Goal: Information Seeking & Learning: Learn about a topic

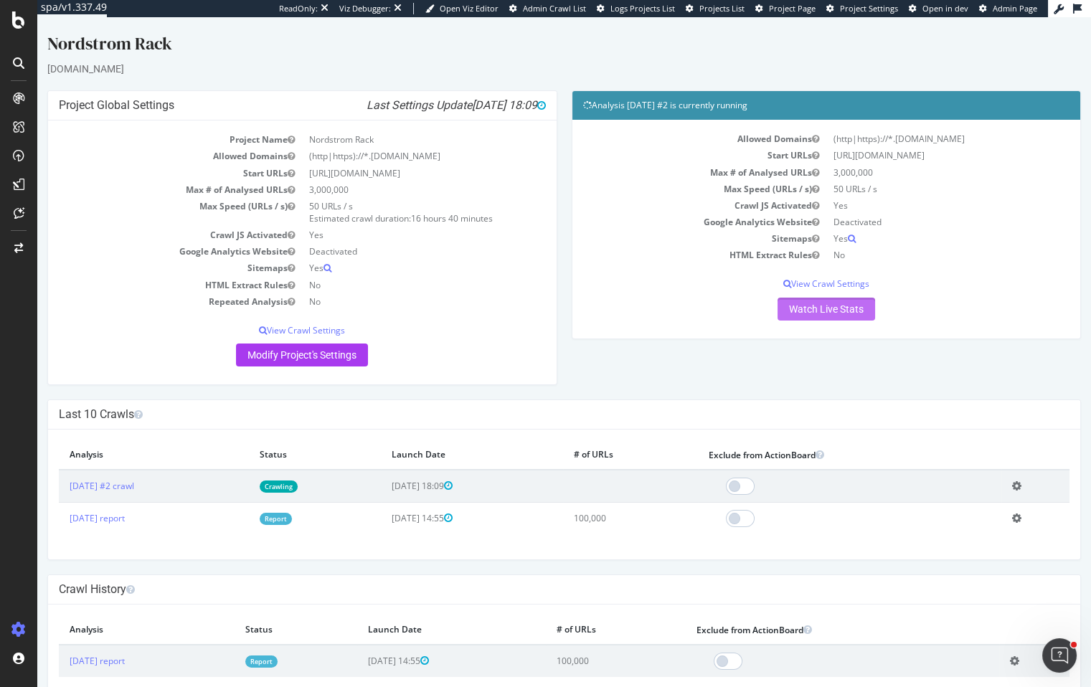
click at [856, 313] on link "Watch Live Stats" at bounding box center [827, 309] width 98 height 23
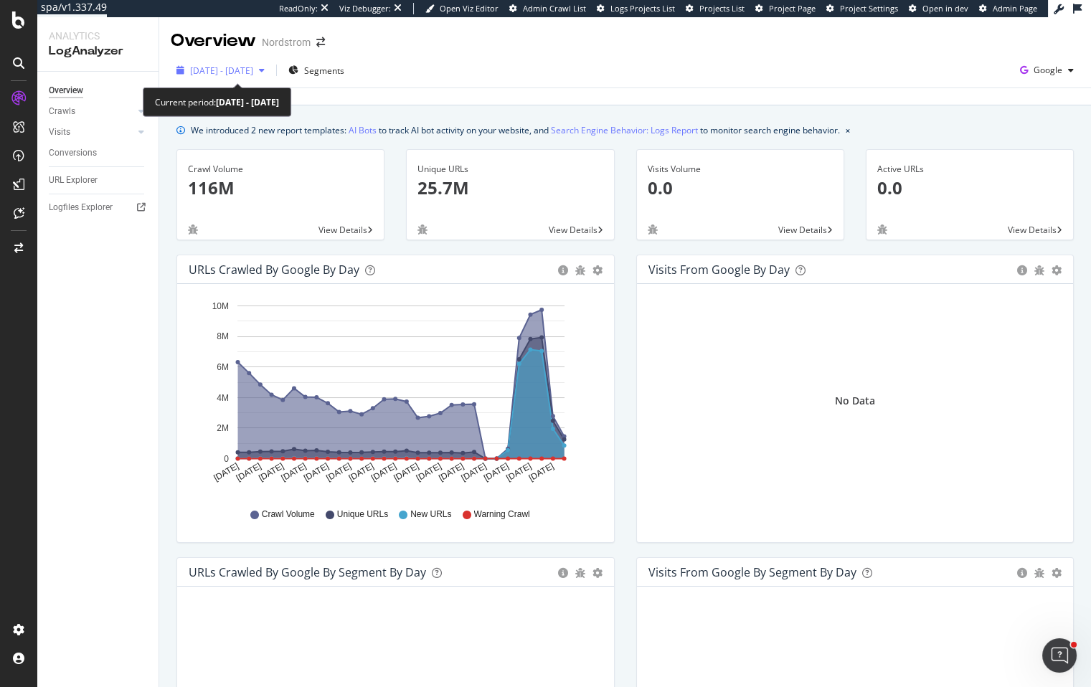
click at [253, 68] on span "[DATE] - [DATE]" at bounding box center [221, 71] width 63 height 12
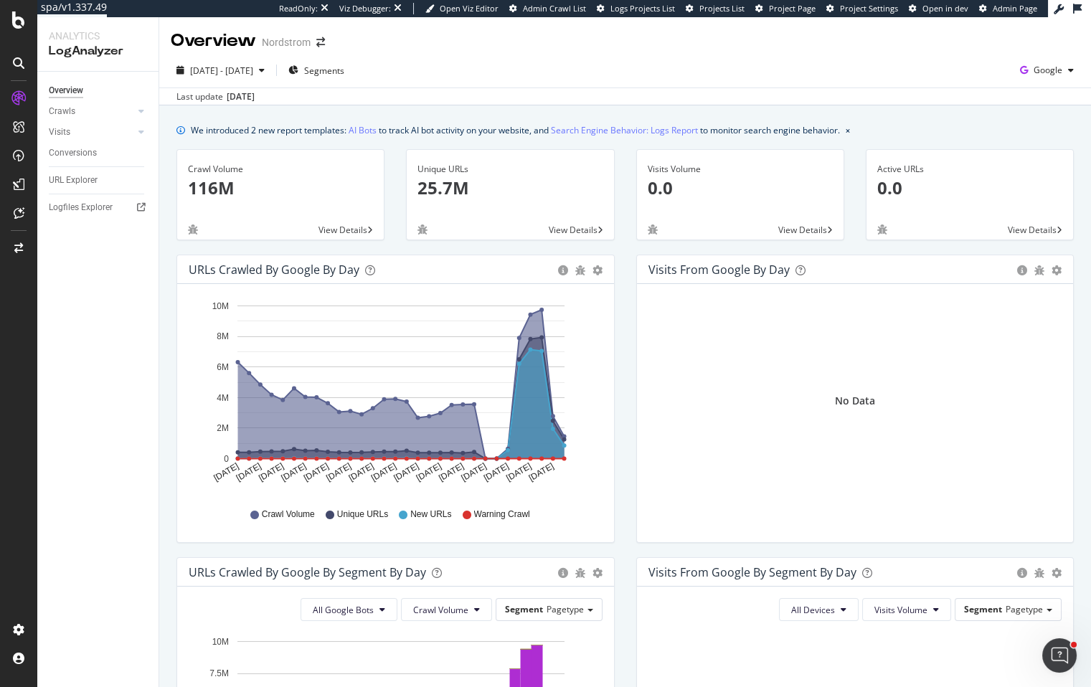
click at [505, 57] on div "2025 Sep. 1st - Sep. 30th Segments Google Last update Sep. 30, 2025" at bounding box center [625, 79] width 932 height 52
click at [270, 62] on div "2025 Sep. 1st - Sep. 30th" at bounding box center [221, 71] width 100 height 22
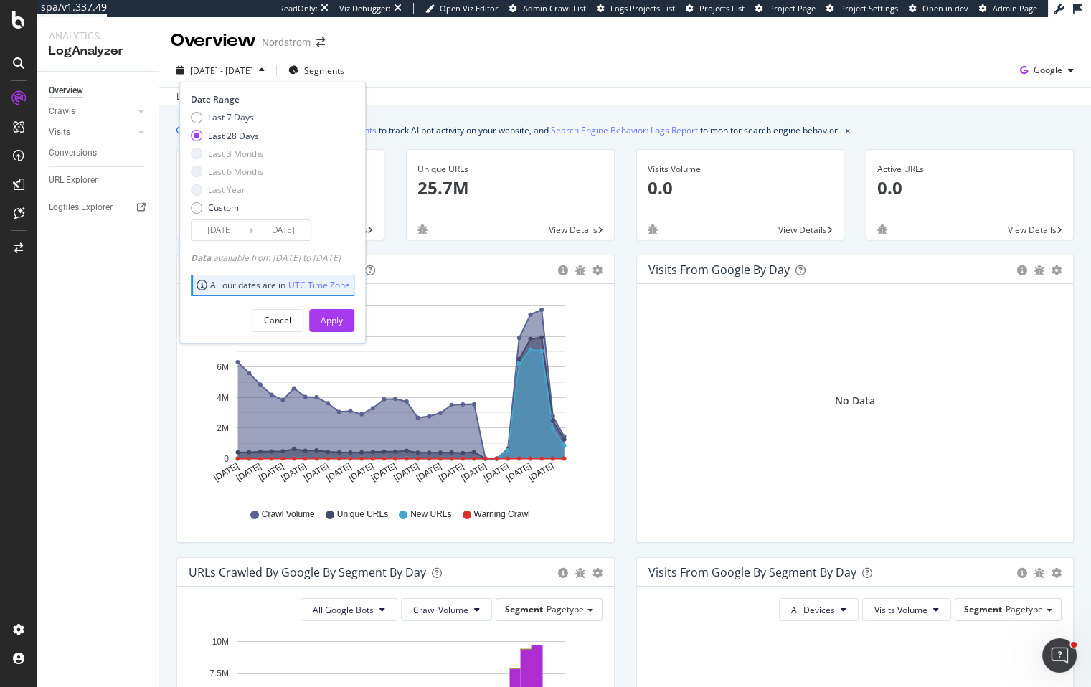
click at [236, 233] on input "2025/09/03" at bounding box center [220, 230] width 57 height 20
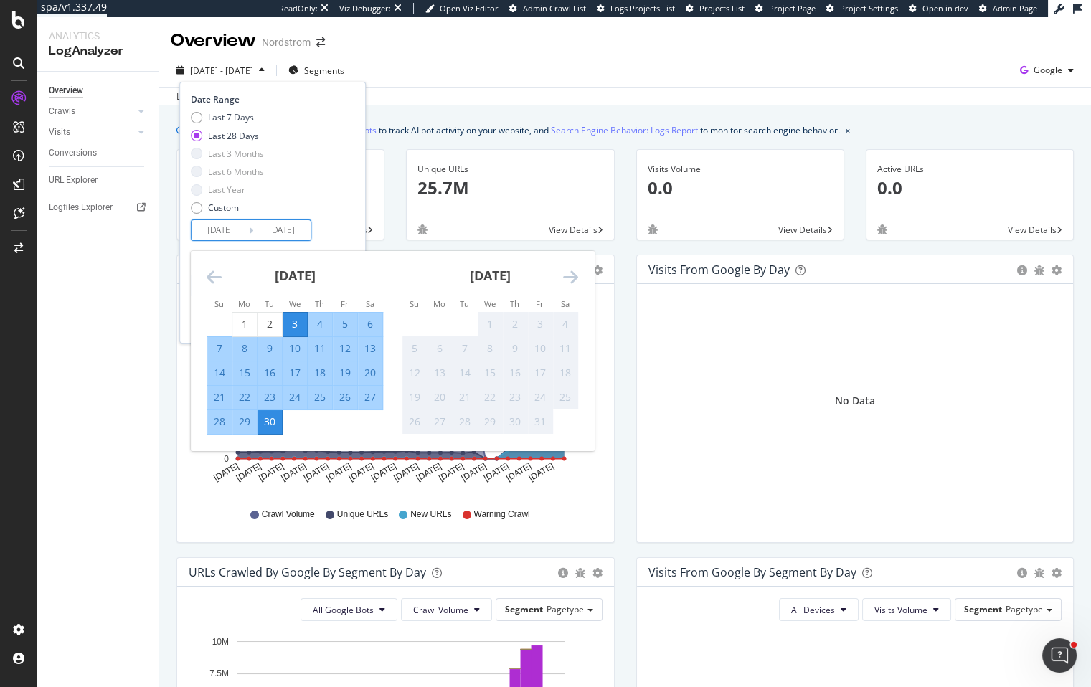
click at [217, 272] on icon "Move backward to switch to the previous month." at bounding box center [214, 276] width 15 height 17
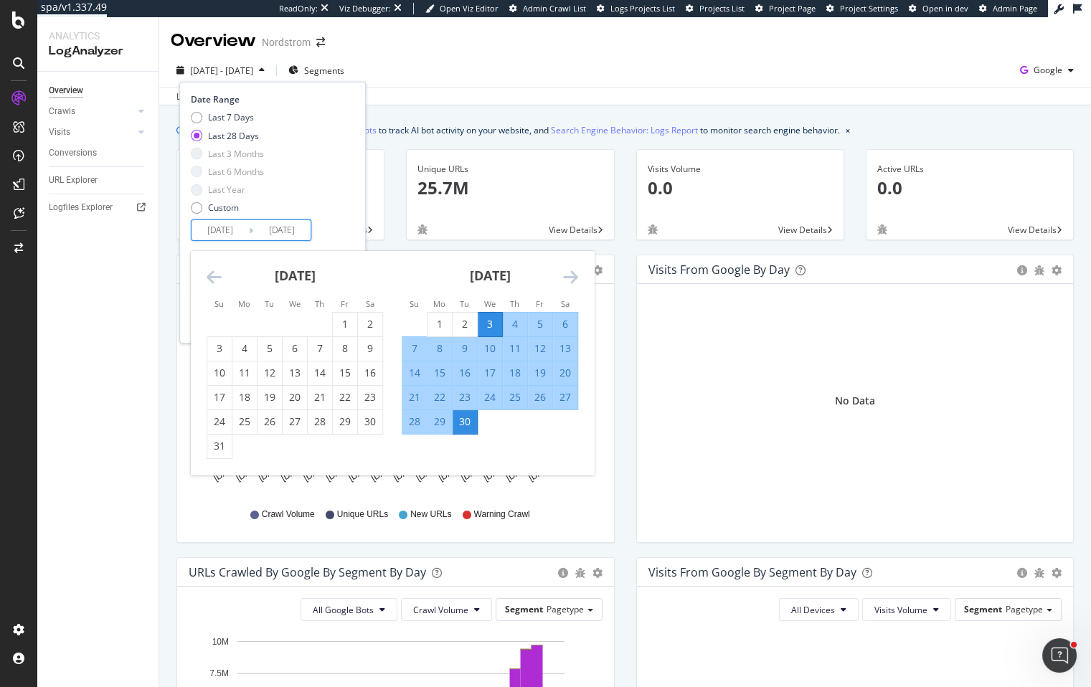
click at [217, 272] on icon "Move backward to switch to the previous month." at bounding box center [214, 276] width 15 height 17
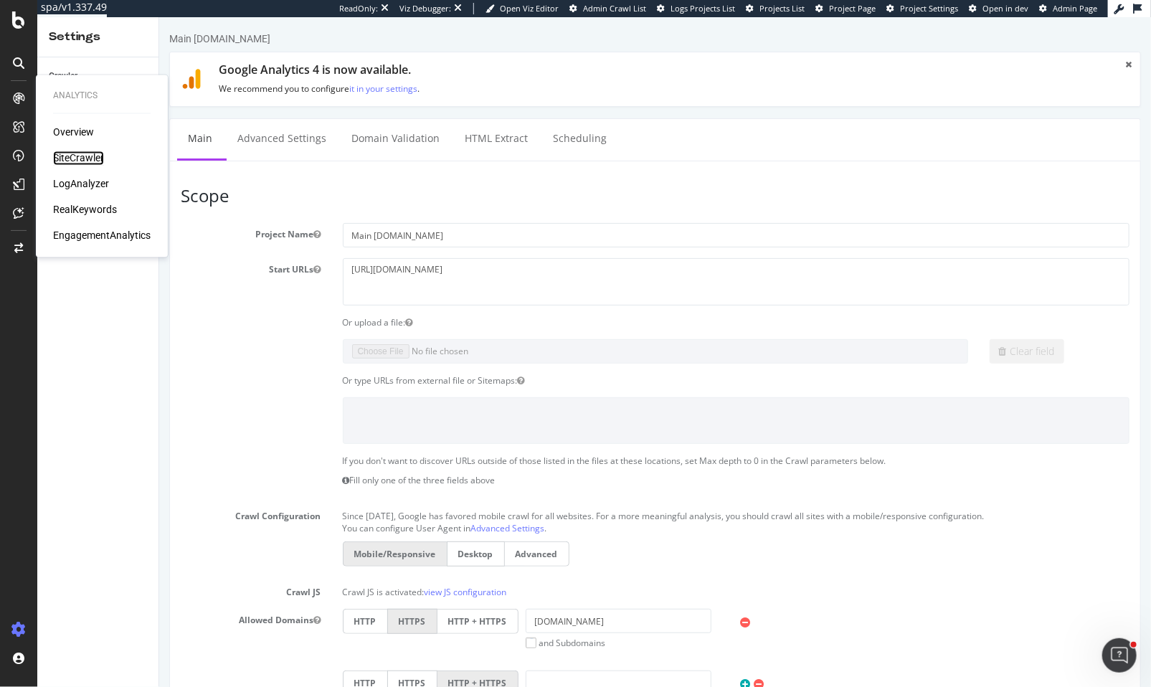
click at [70, 152] on div "SiteCrawler" at bounding box center [78, 158] width 51 height 14
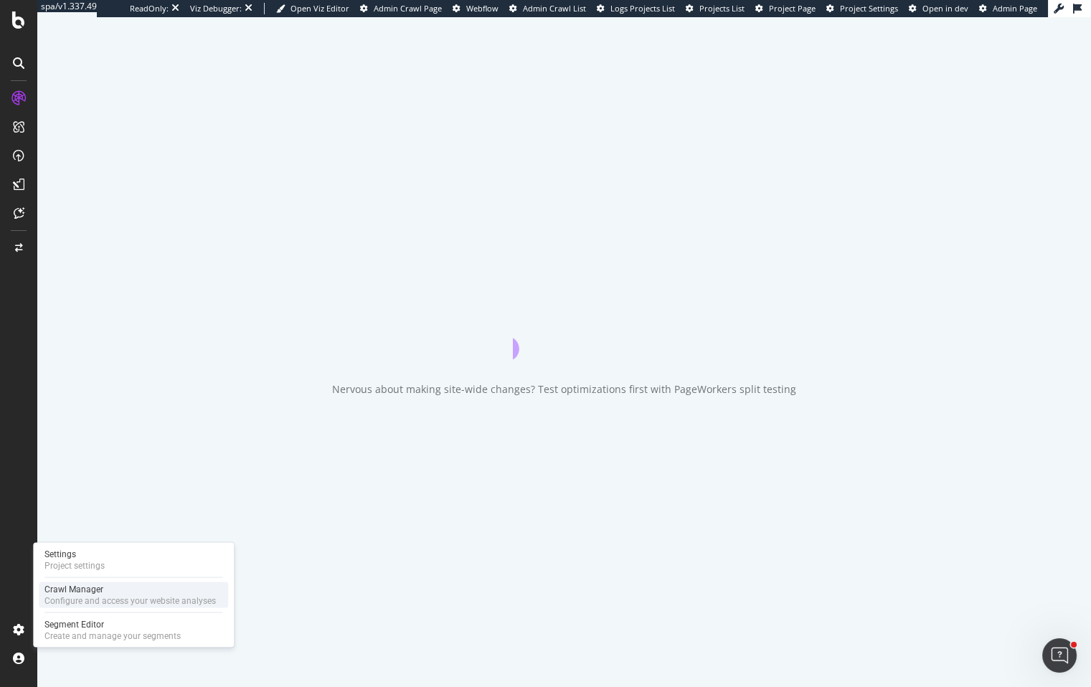
click at [75, 601] on div "Configure and access your website analyses" at bounding box center [129, 600] width 171 height 11
